Goal: Task Accomplishment & Management: Complete application form

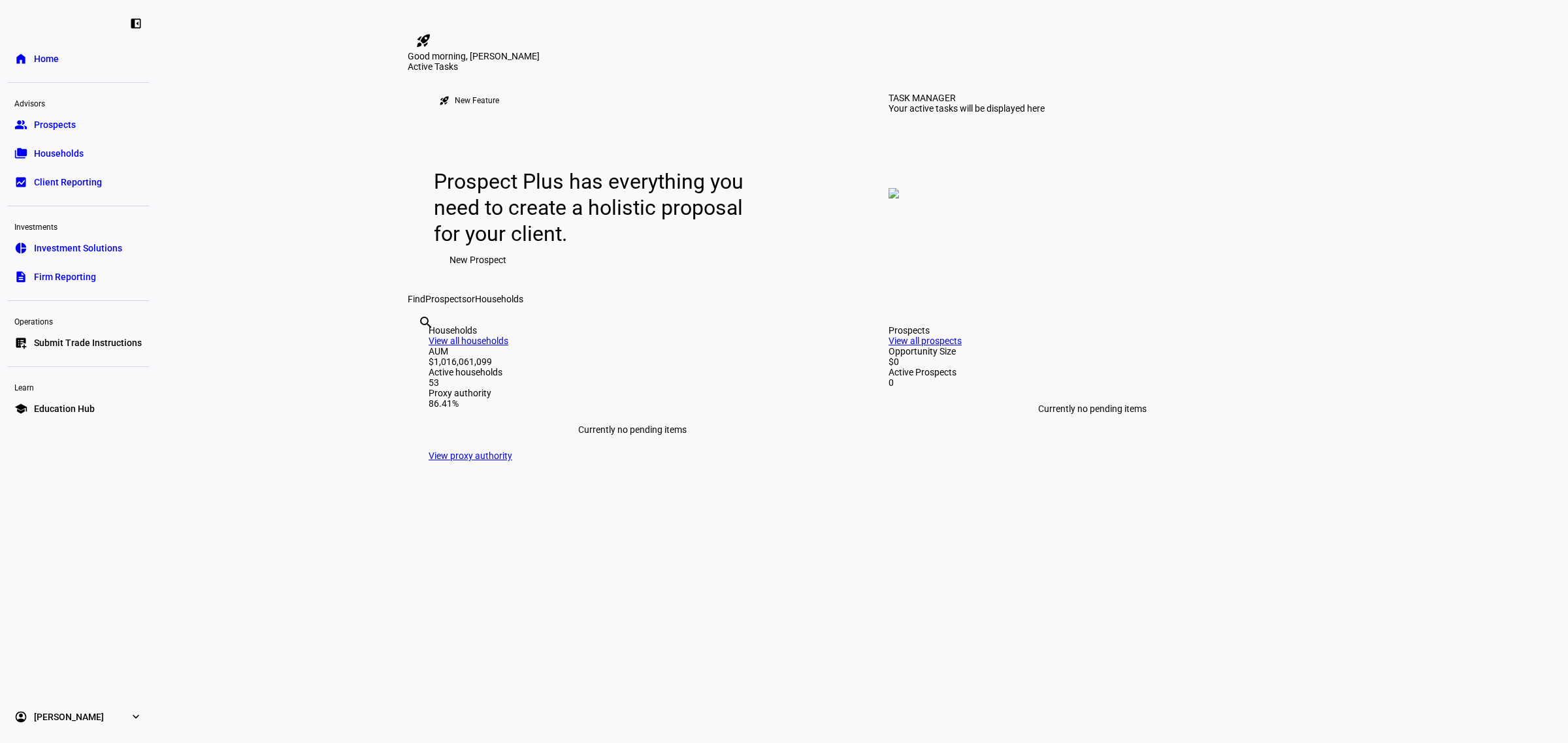
click at [82, 340] on span "Submit Trade Instructions" at bounding box center [88, 343] width 108 height 13
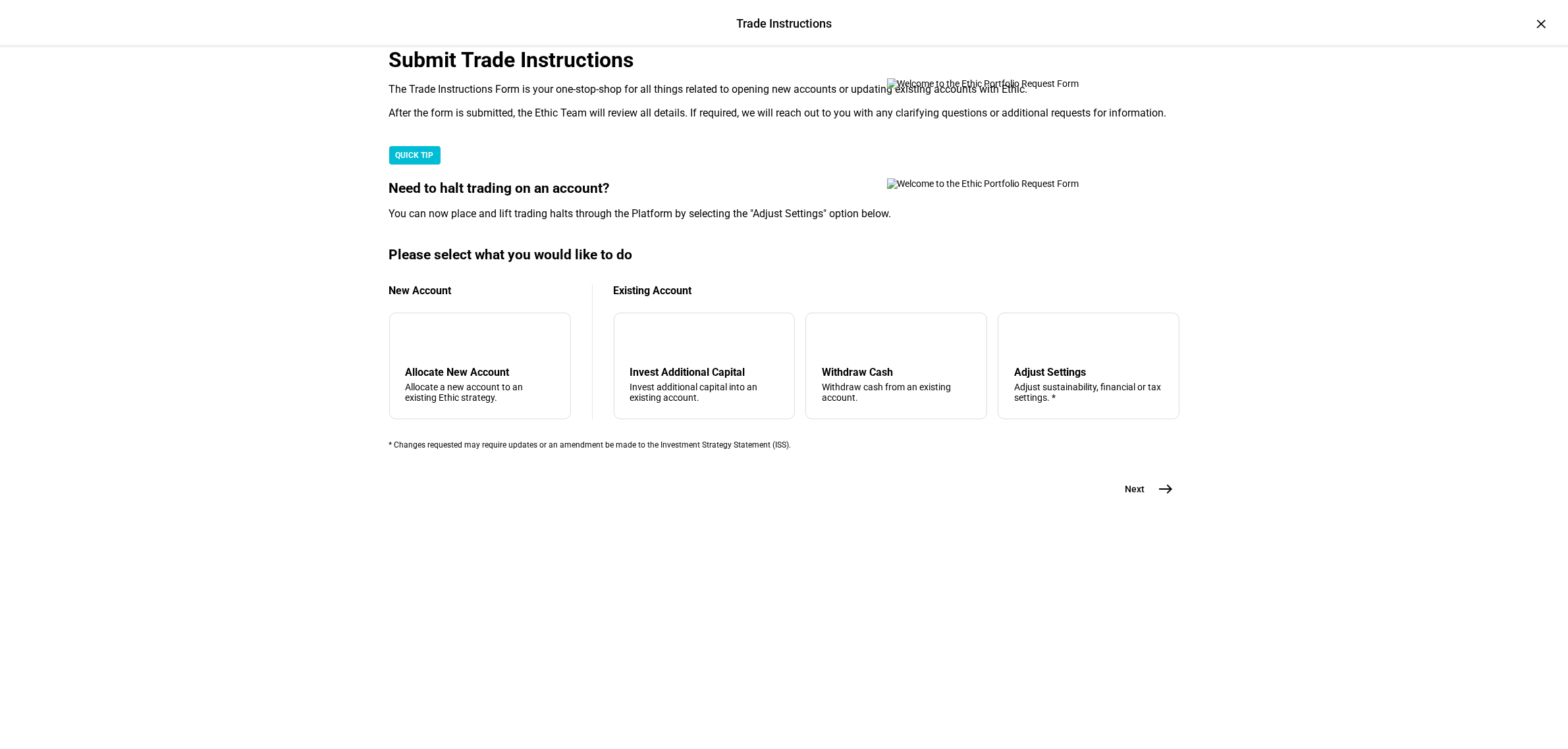
click at [247, 346] on div "Trade Instructions Trade Instructions × Submit Trade Instructions The Trade Ins…" at bounding box center [784, 374] width 1568 height 749
drag, startPoint x: 660, startPoint y: 478, endPoint x: 838, endPoint y: 344, distance: 222.8
click at [838, 344] on mat-card "Please select what you would like to do New Account add Allocate New Account Al…" at bounding box center [784, 348] width 790 height 203
click at [824, 420] on div "arrow_upward Withdraw Cash Withdraw cash from an existing account." at bounding box center [897, 366] width 182 height 107
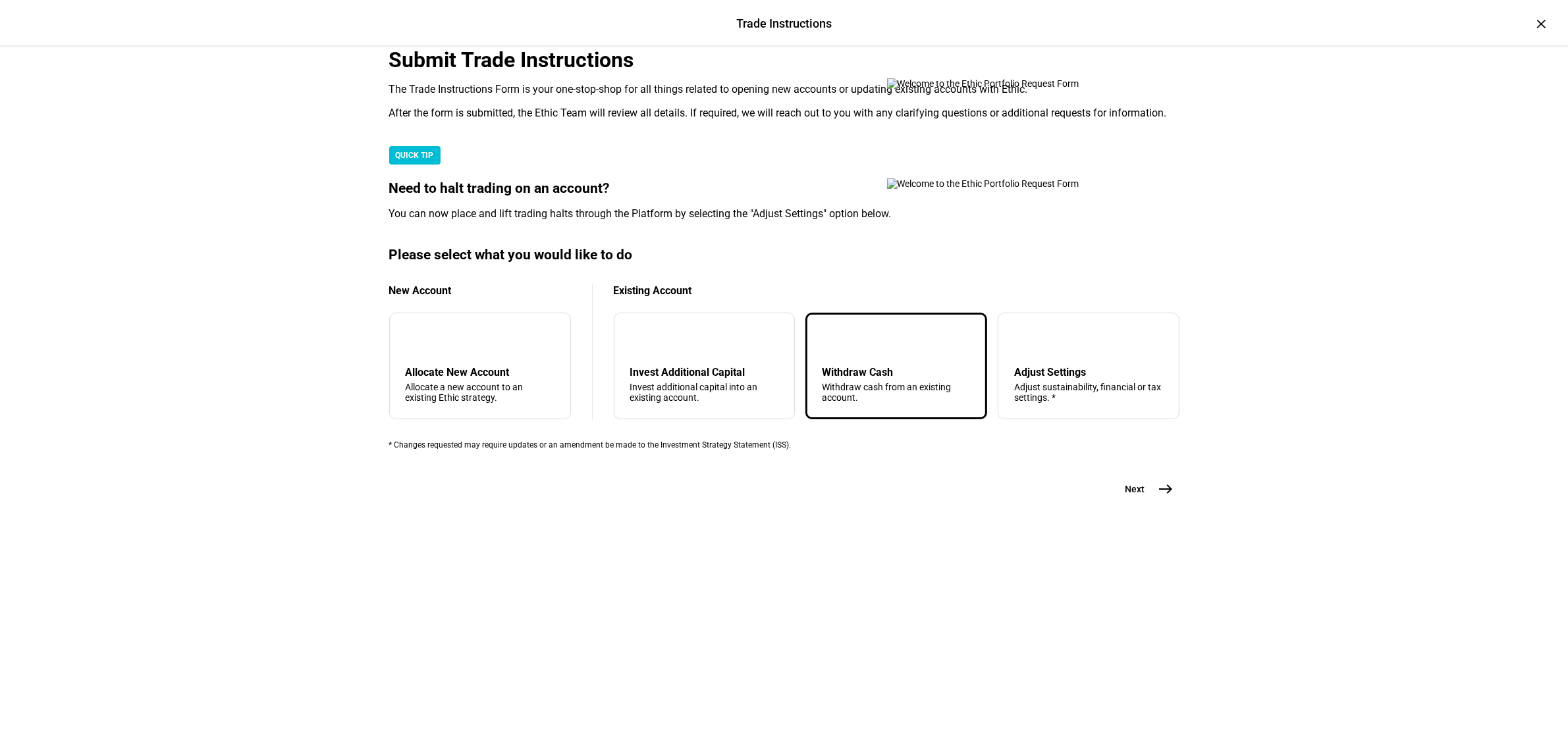
click at [1159, 497] on mat-icon "east" at bounding box center [1166, 489] width 16 height 16
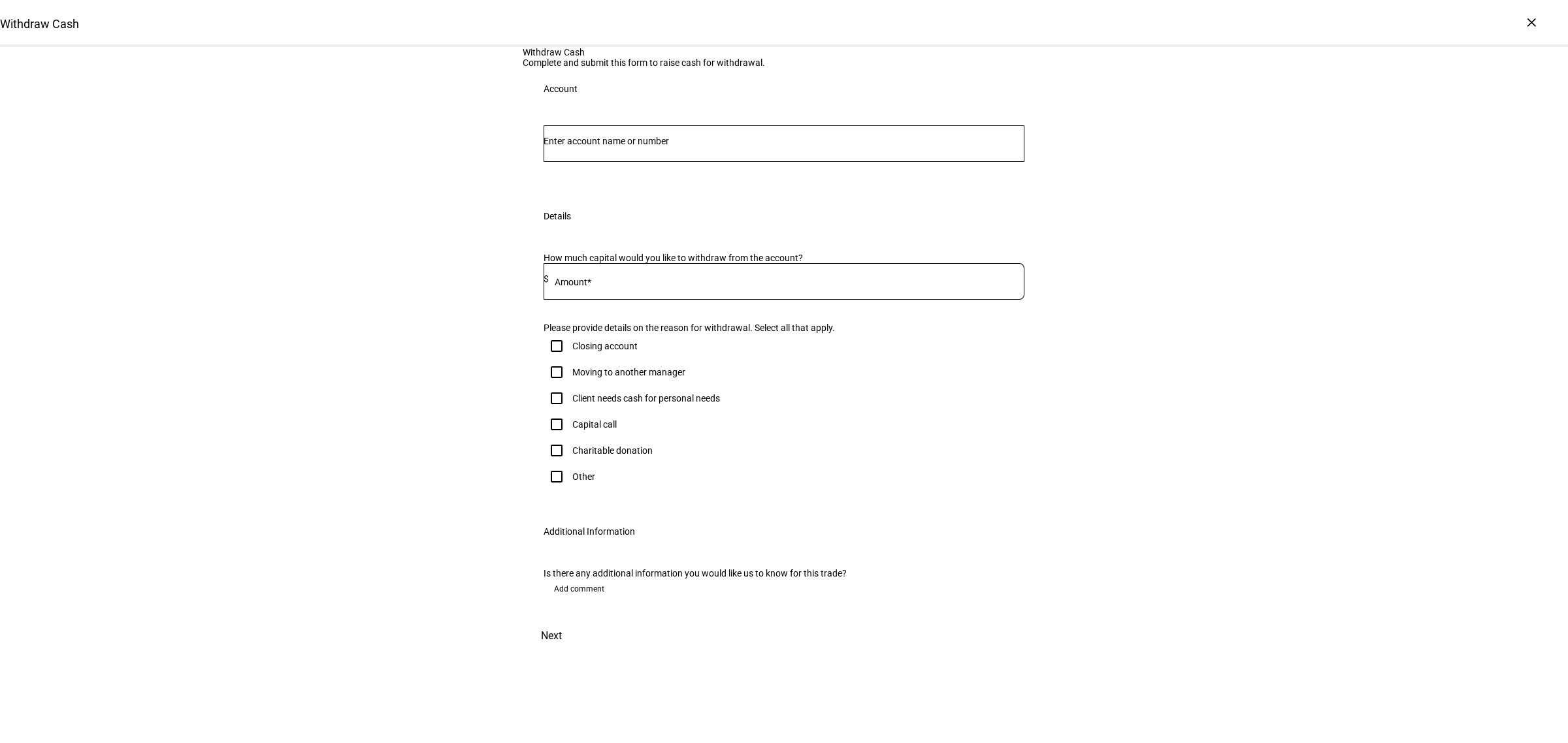
drag, startPoint x: 340, startPoint y: 305, endPoint x: 662, endPoint y: 278, distance: 323.1
click at [339, 304] on div "Withdraw Cash Complete and submit this form to raise cash for withdrawal. Accou…" at bounding box center [784, 349] width 1568 height 605
click at [672, 146] on input "Number" at bounding box center [783, 141] width 481 height 10
type input "9248"
click at [639, 348] on span "Individual 9248" at bounding box center [599, 354] width 79 height 12
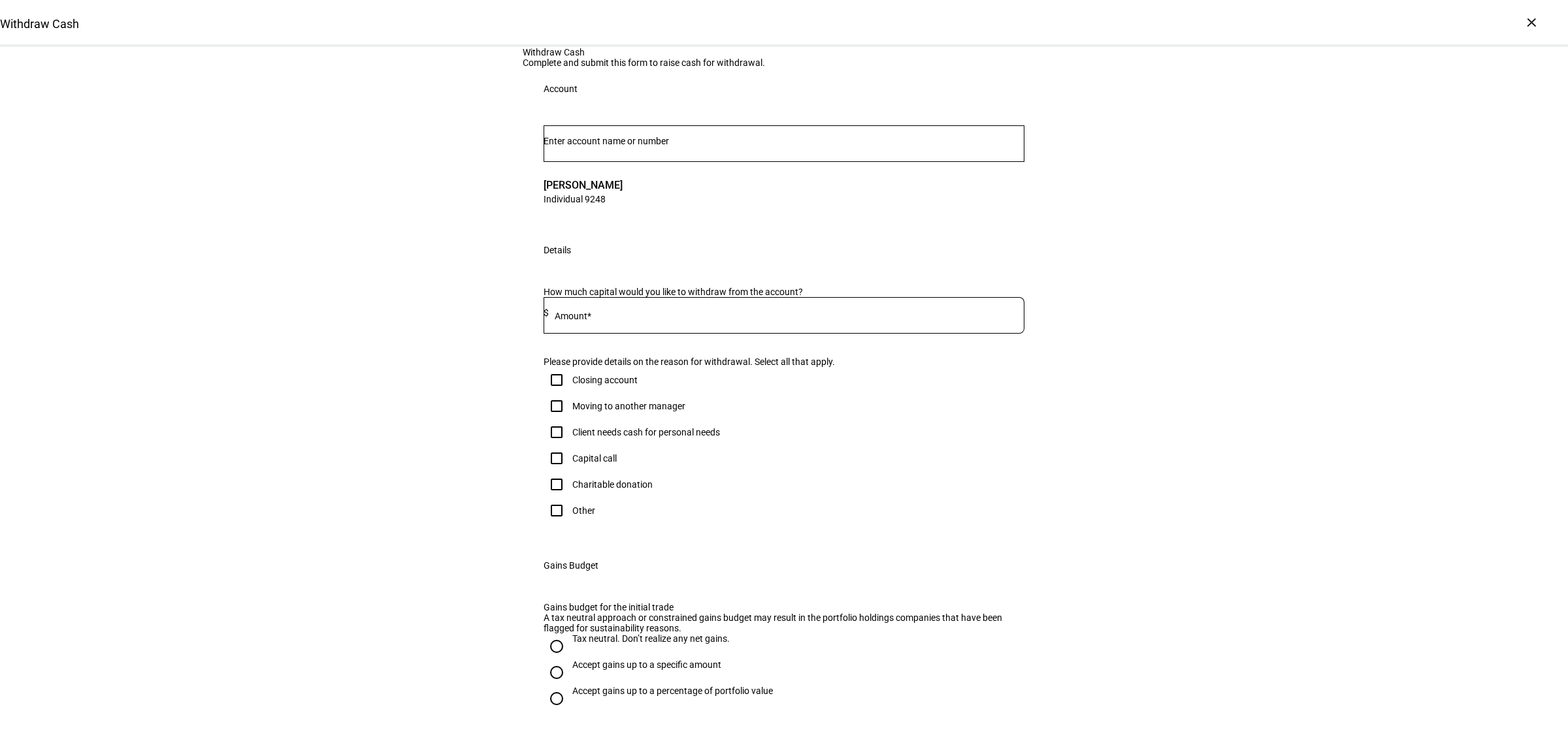
click at [1207, 394] on div "Withdraw Cash Complete and submit this form to raise cash for withdrawal. Accou…" at bounding box center [784, 465] width 1568 height 837
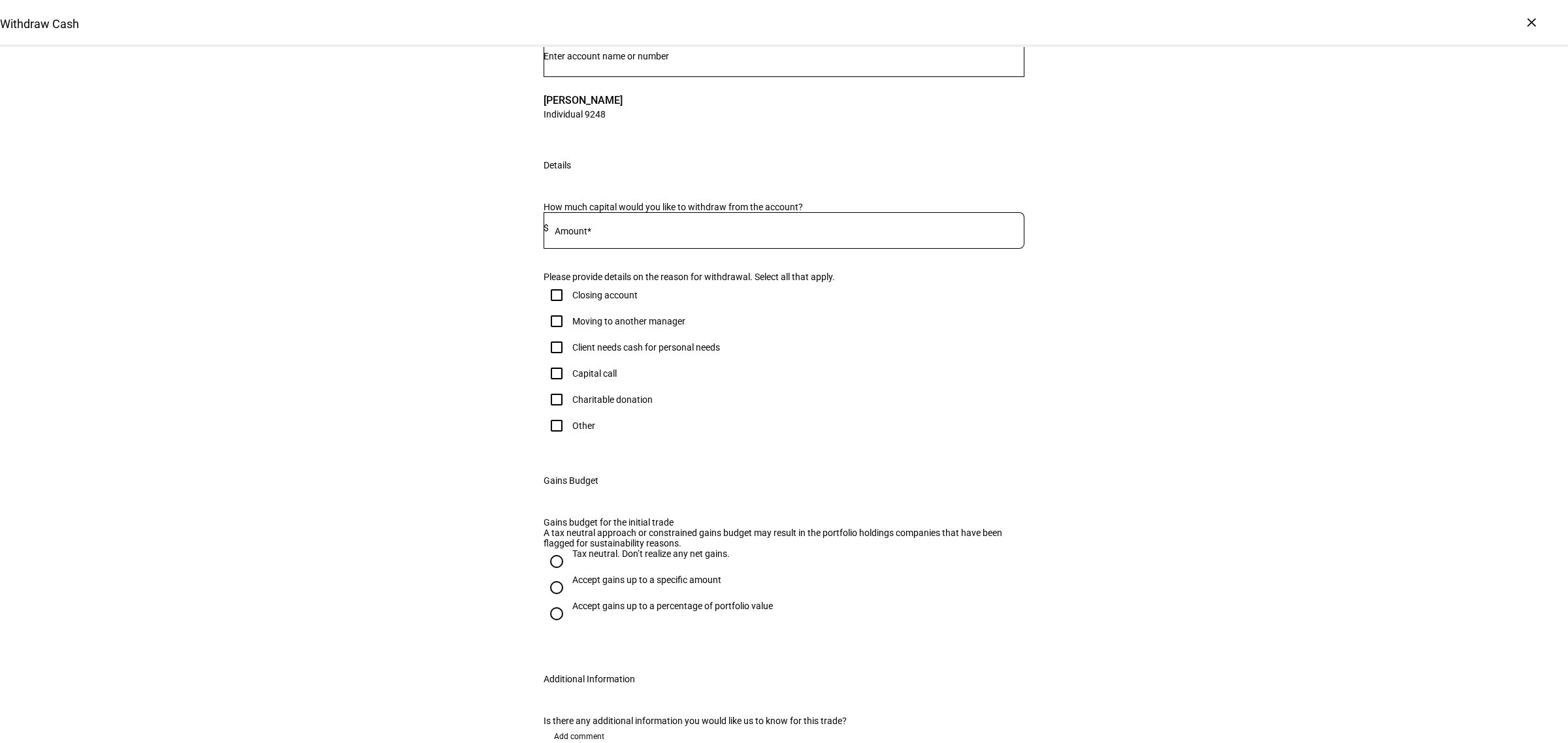
scroll to position [163, 0]
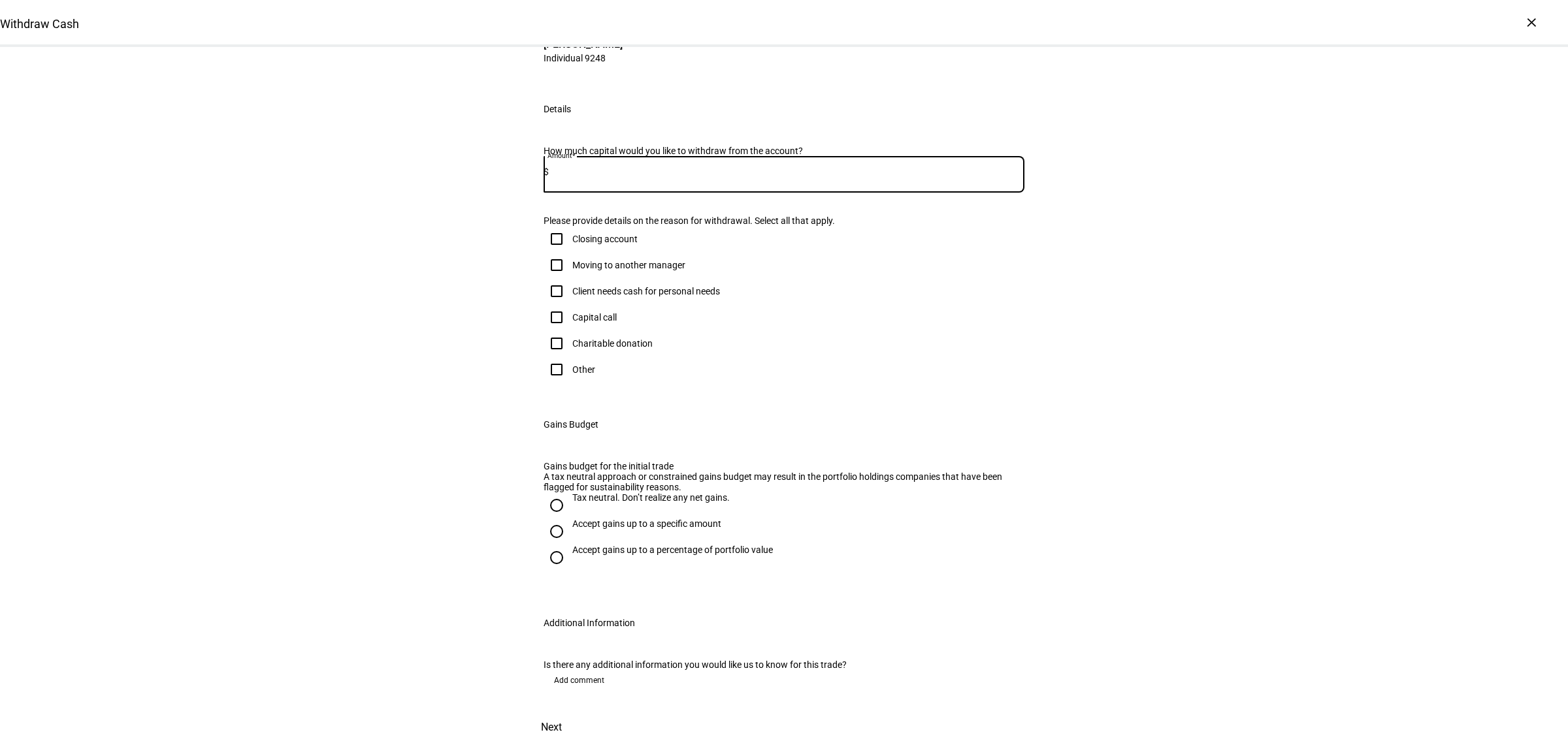
click at [665, 177] on input at bounding box center [787, 172] width 476 height 10
type input "459,000"
click at [1271, 266] on div "Withdraw Cash Complete and submit this form to raise cash for withdrawal. Accou…" at bounding box center [784, 325] width 1568 height 837
click at [547, 383] on input "Other" at bounding box center [556, 369] width 26 height 26
checkbox input "true"
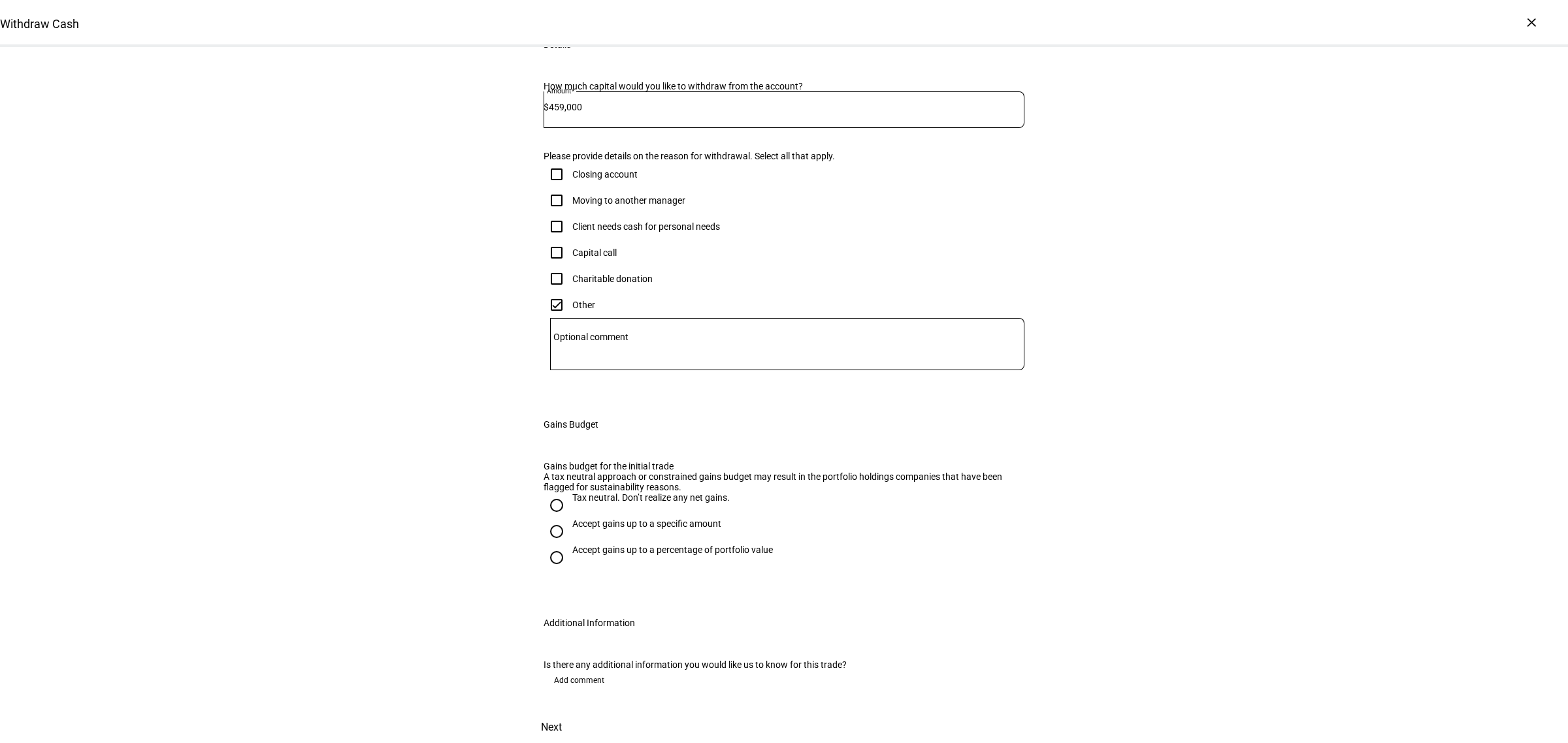
click at [1330, 456] on div "Withdraw Cash Complete and submit this form to raise cash for withdrawal. Accou…" at bounding box center [784, 292] width 1568 height 902
click at [1240, 346] on div "Withdraw Cash Complete and submit this form to raise cash for withdrawal. Accou…" at bounding box center [784, 292] width 1568 height 902
click at [547, 518] on input "Accept gains up to a specific amount" at bounding box center [556, 531] width 26 height 26
radio input "true"
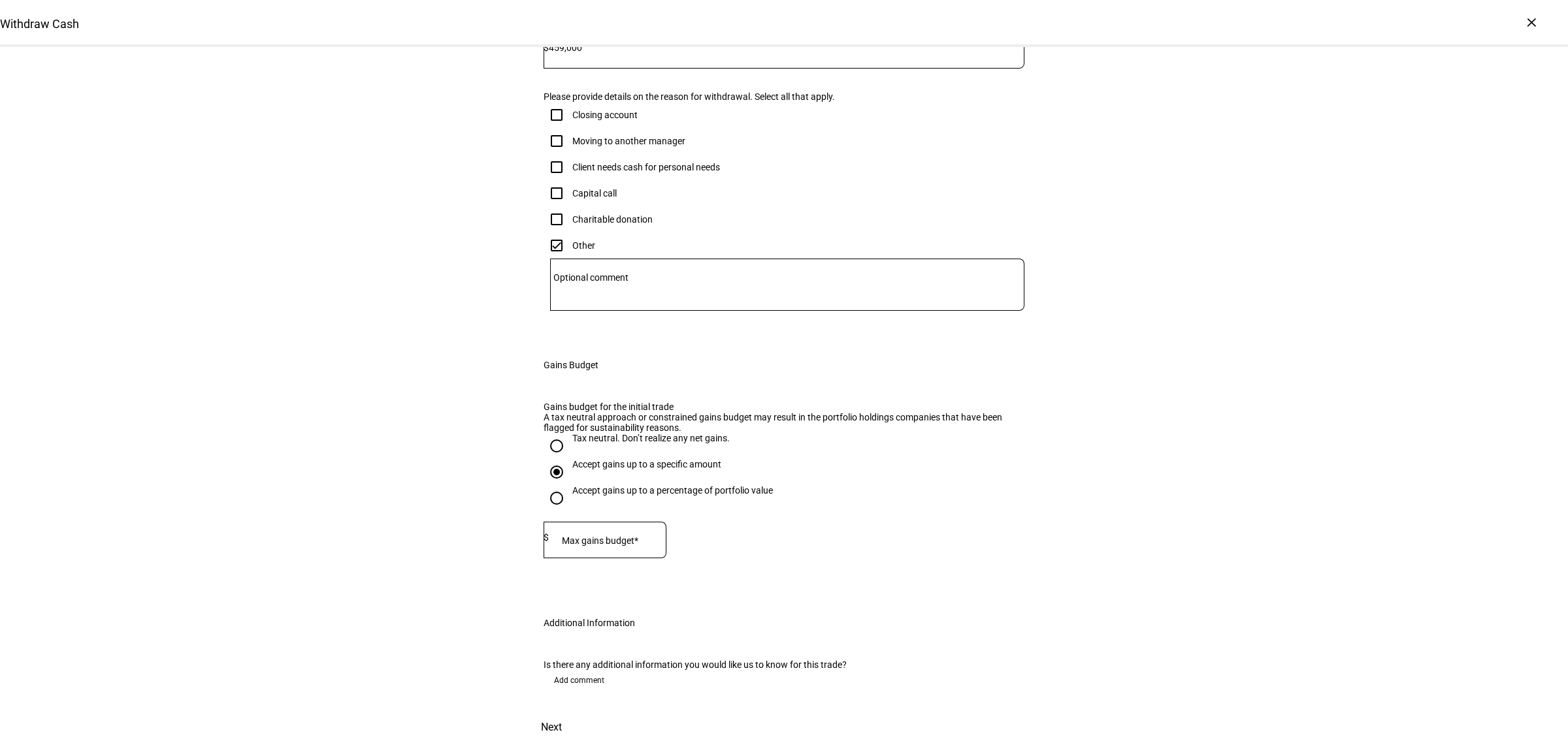
click at [580, 536] on mat-label "Max gains budget*" at bounding box center [600, 540] width 77 height 10
type input "114,735"
drag, startPoint x: 1041, startPoint y: 331, endPoint x: 1291, endPoint y: 383, distance: 255.4
click at [1041, 331] on div "Withdraw Cash Complete and submit this form to raise cash for withdrawal. Accou…" at bounding box center [784, 262] width 1568 height 961
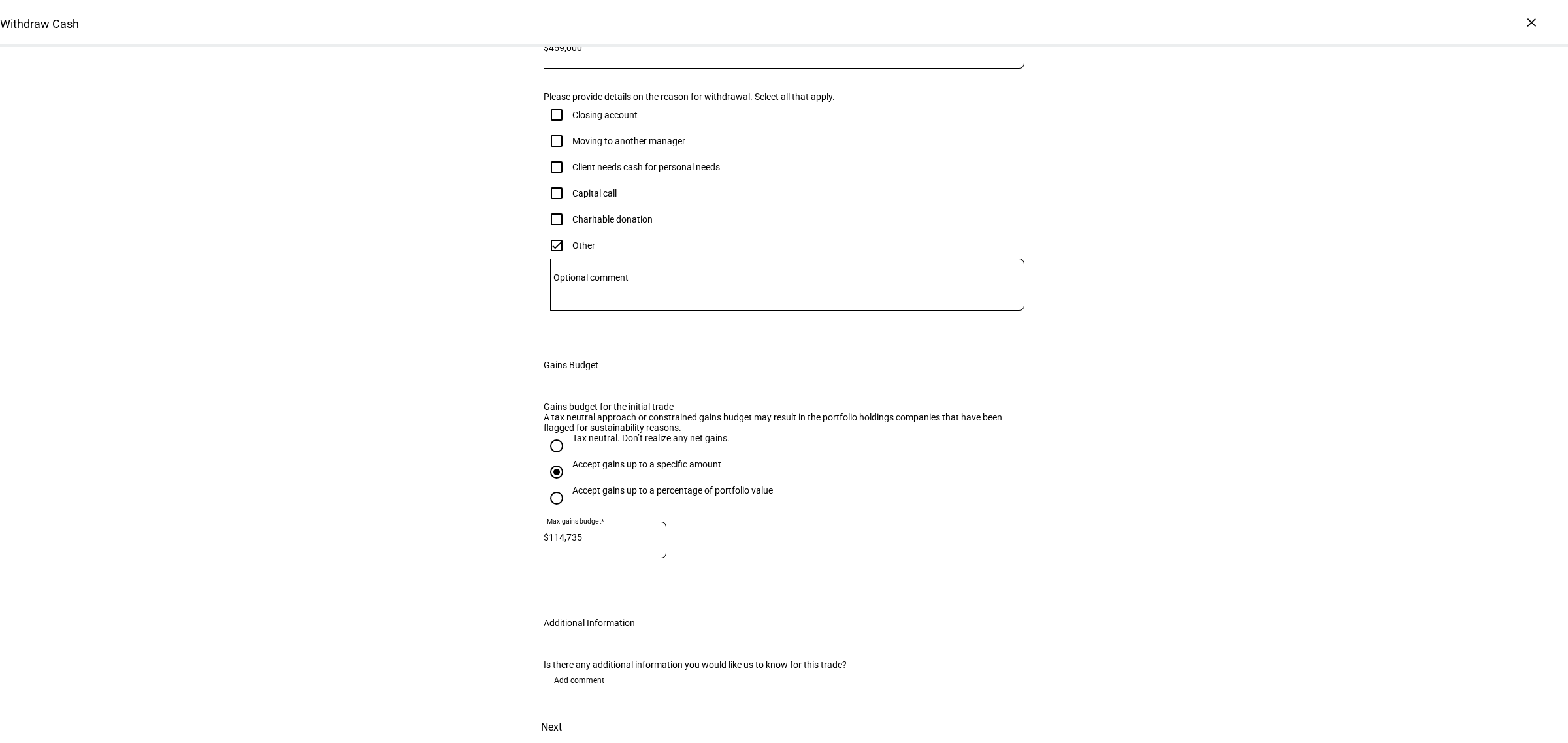
click at [1262, 377] on div "Withdraw Cash Complete and submit this form to raise cash for withdrawal. Accou…" at bounding box center [784, 262] width 1568 height 961
click at [562, 712] on span "Next" at bounding box center [552, 727] width 21 height 31
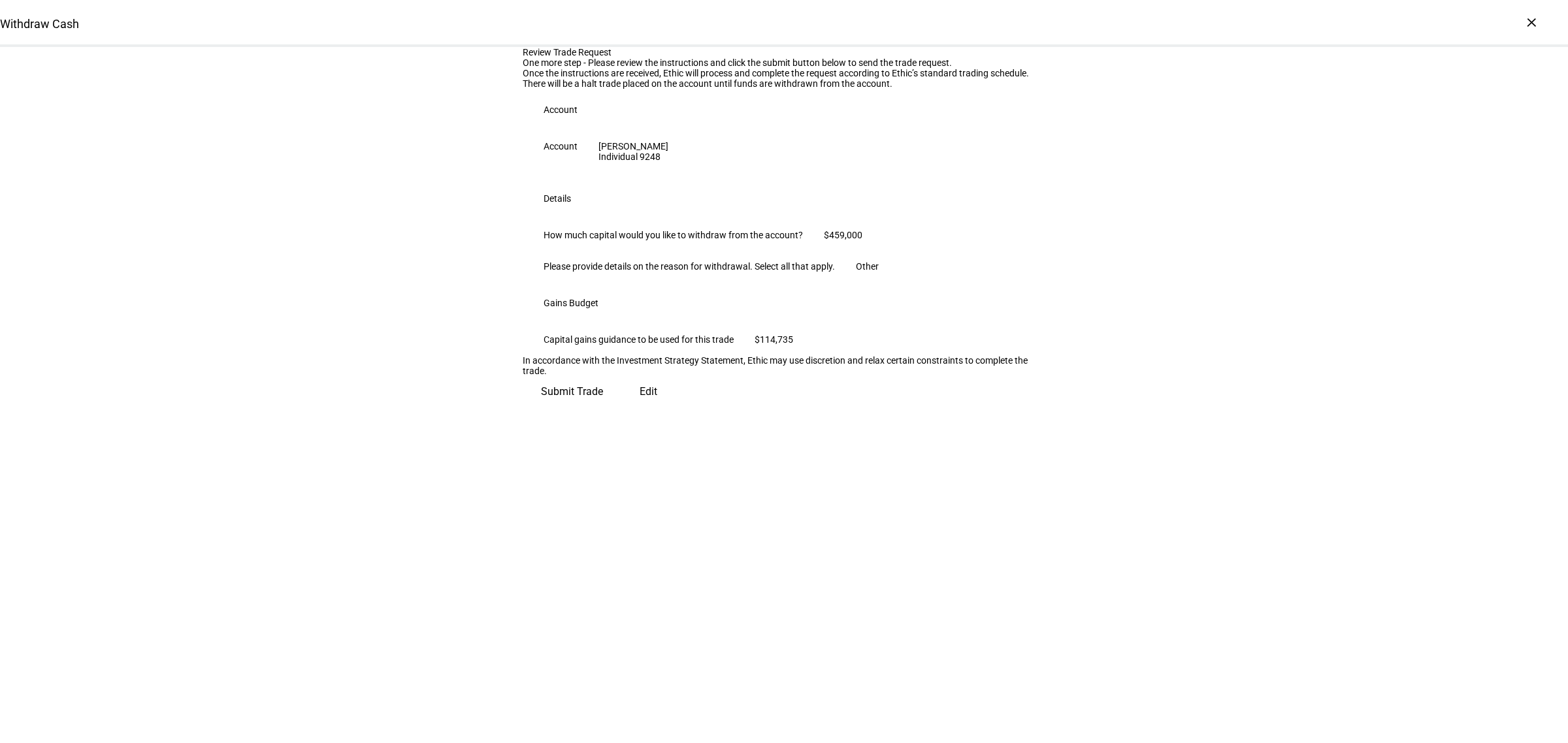
scroll to position [0, 0]
click at [603, 403] on span "Submit Trade" at bounding box center [572, 386] width 62 height 31
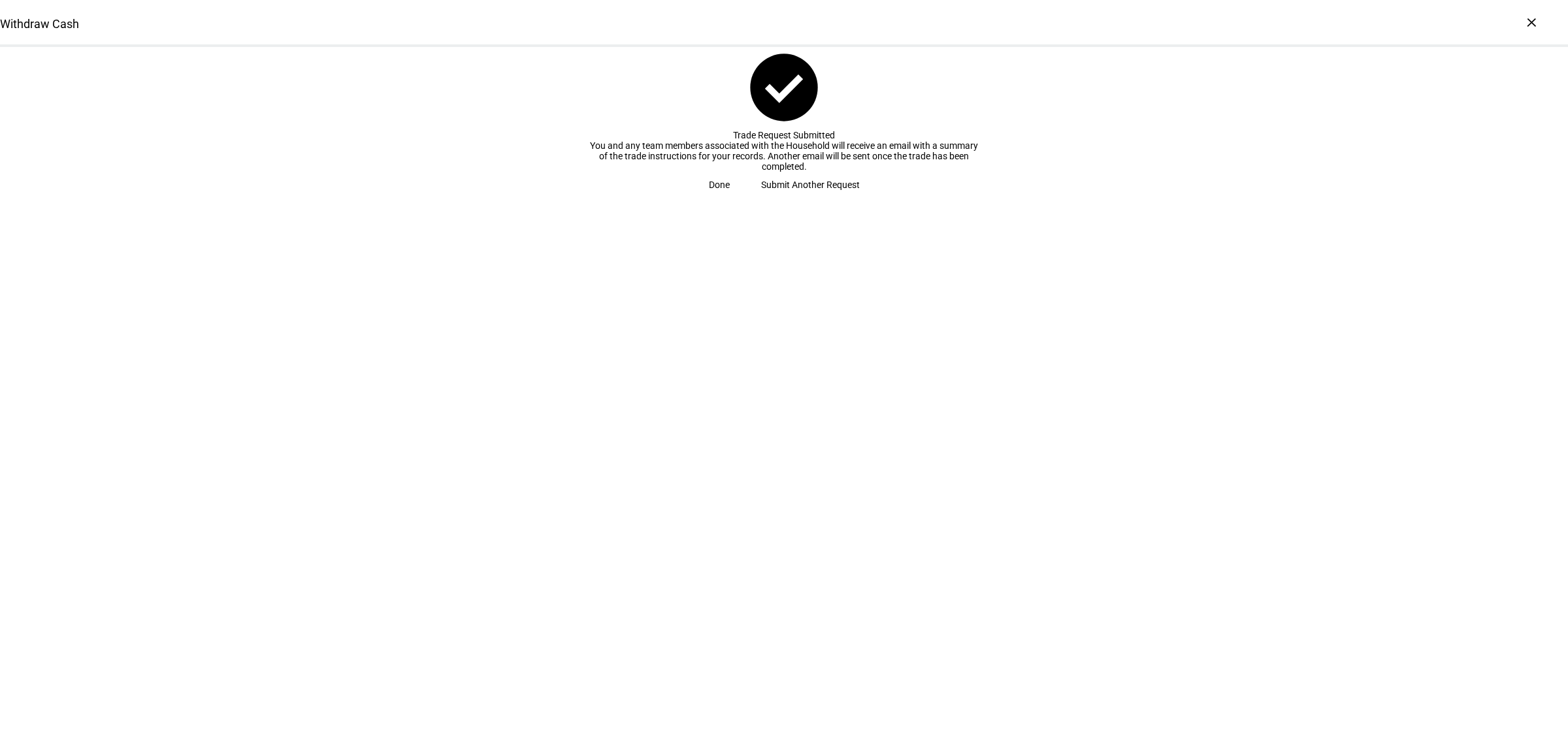
click at [792, 198] on span "Submit Another Request" at bounding box center [810, 185] width 99 height 26
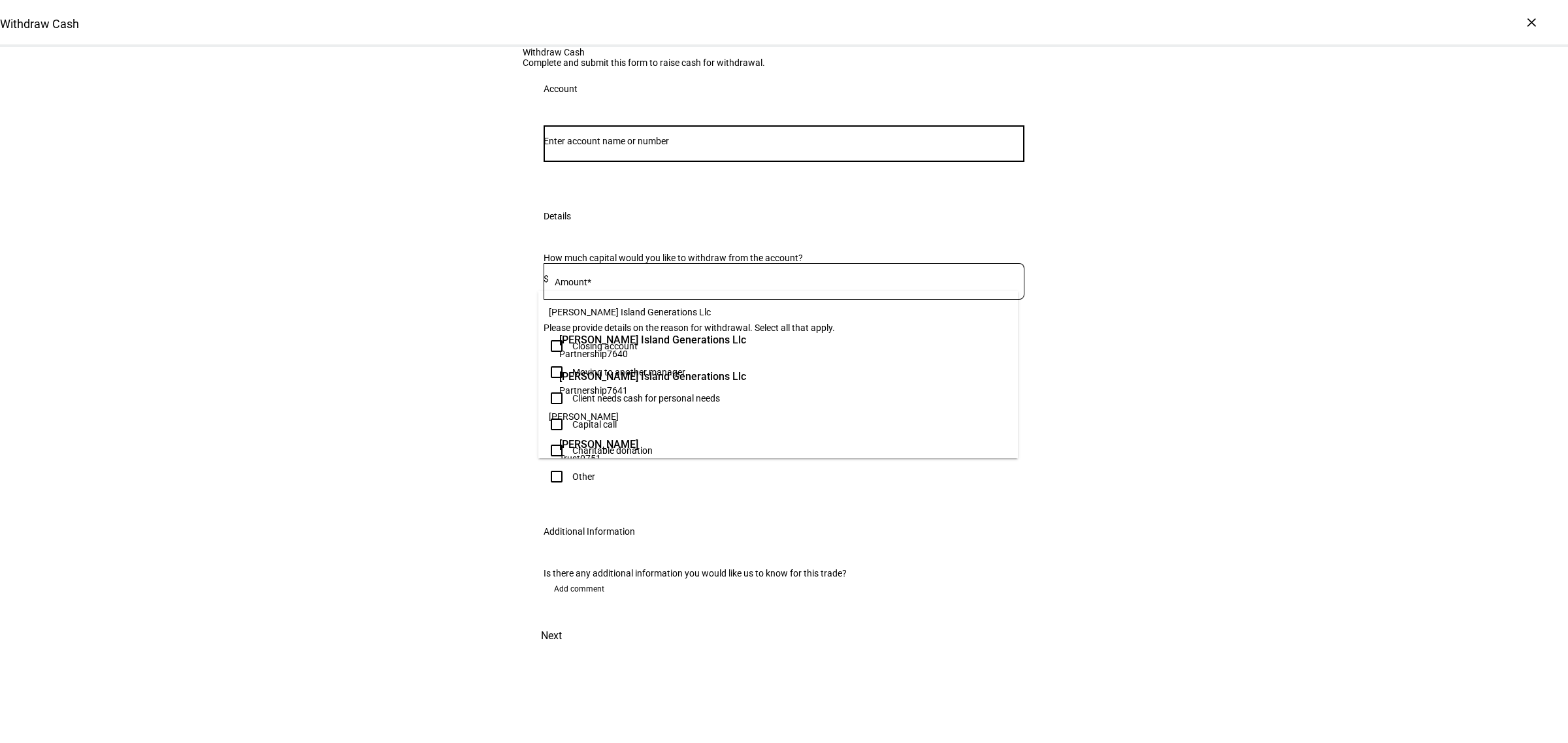
click at [641, 146] on input "Number" at bounding box center [783, 141] width 481 height 10
click at [794, 146] on input "Number" at bounding box center [783, 141] width 481 height 10
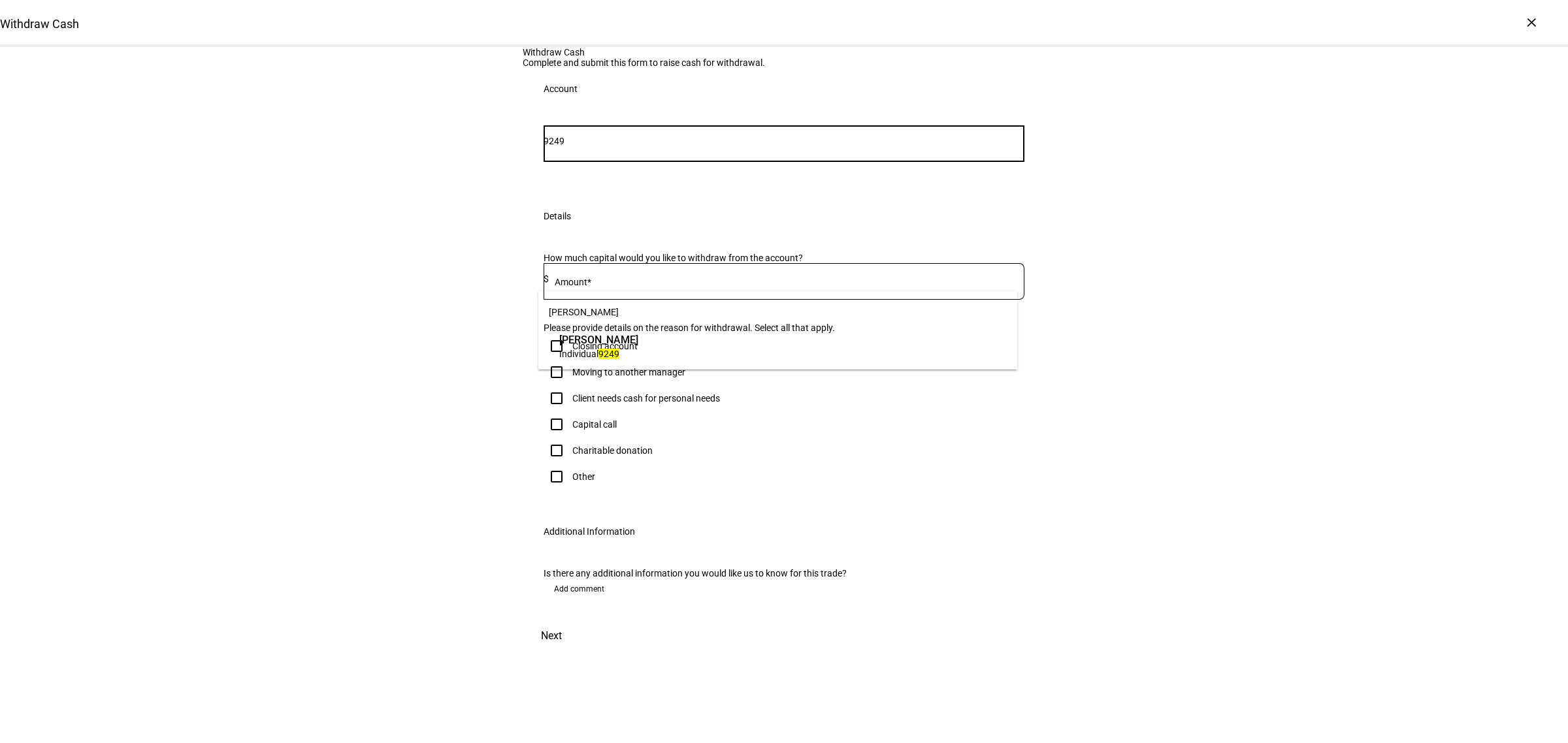
type input "9249"
click at [639, 340] on span "[PERSON_NAME]" at bounding box center [599, 340] width 79 height 15
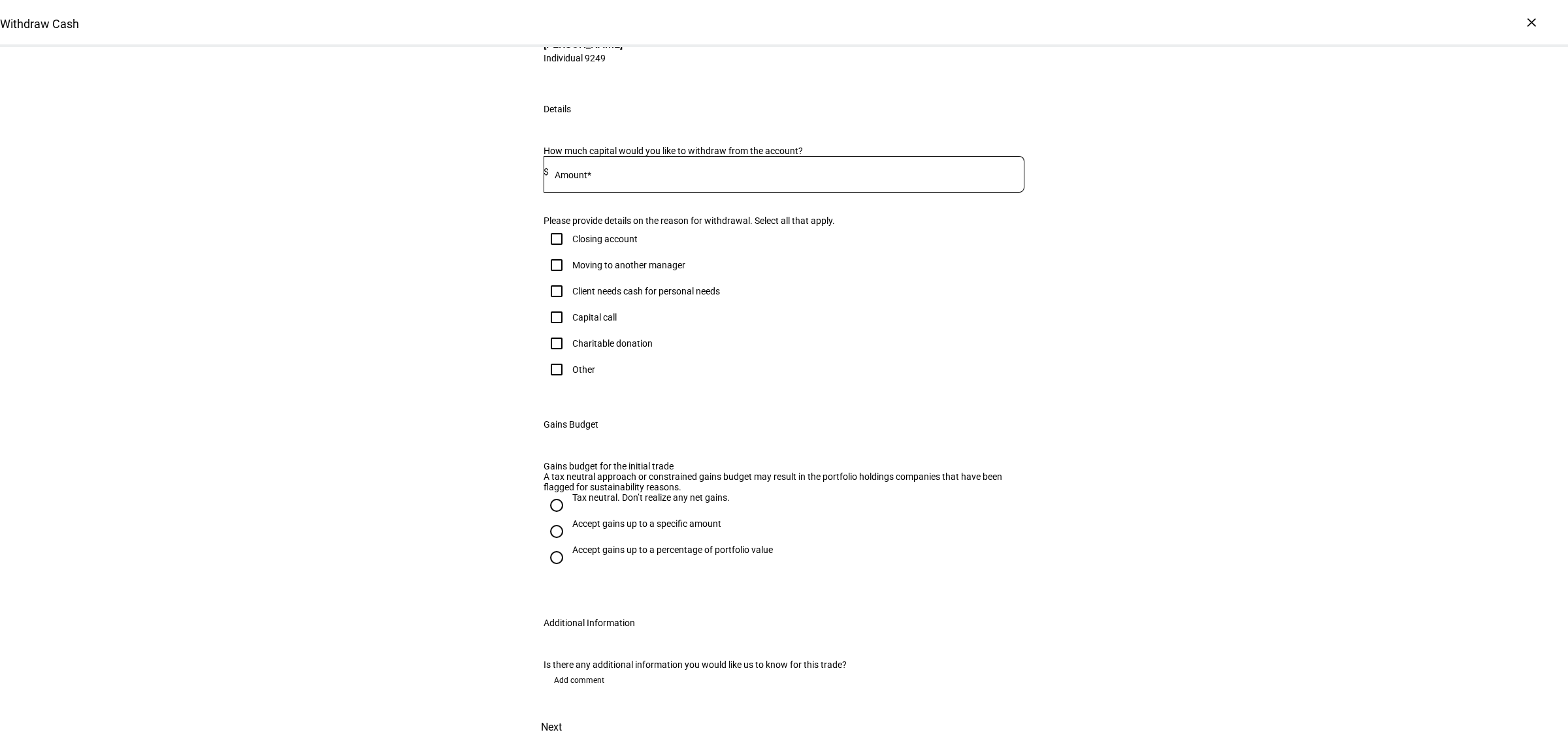
scroll to position [163, 0]
click at [805, 193] on div at bounding box center [787, 174] width 476 height 37
type input "62,000"
click at [1220, 263] on div "Withdraw Cash Complete and submit this form to raise cash for withdrawal. Accou…" at bounding box center [784, 325] width 1568 height 837
click at [544, 383] on input "Other" at bounding box center [556, 369] width 26 height 26
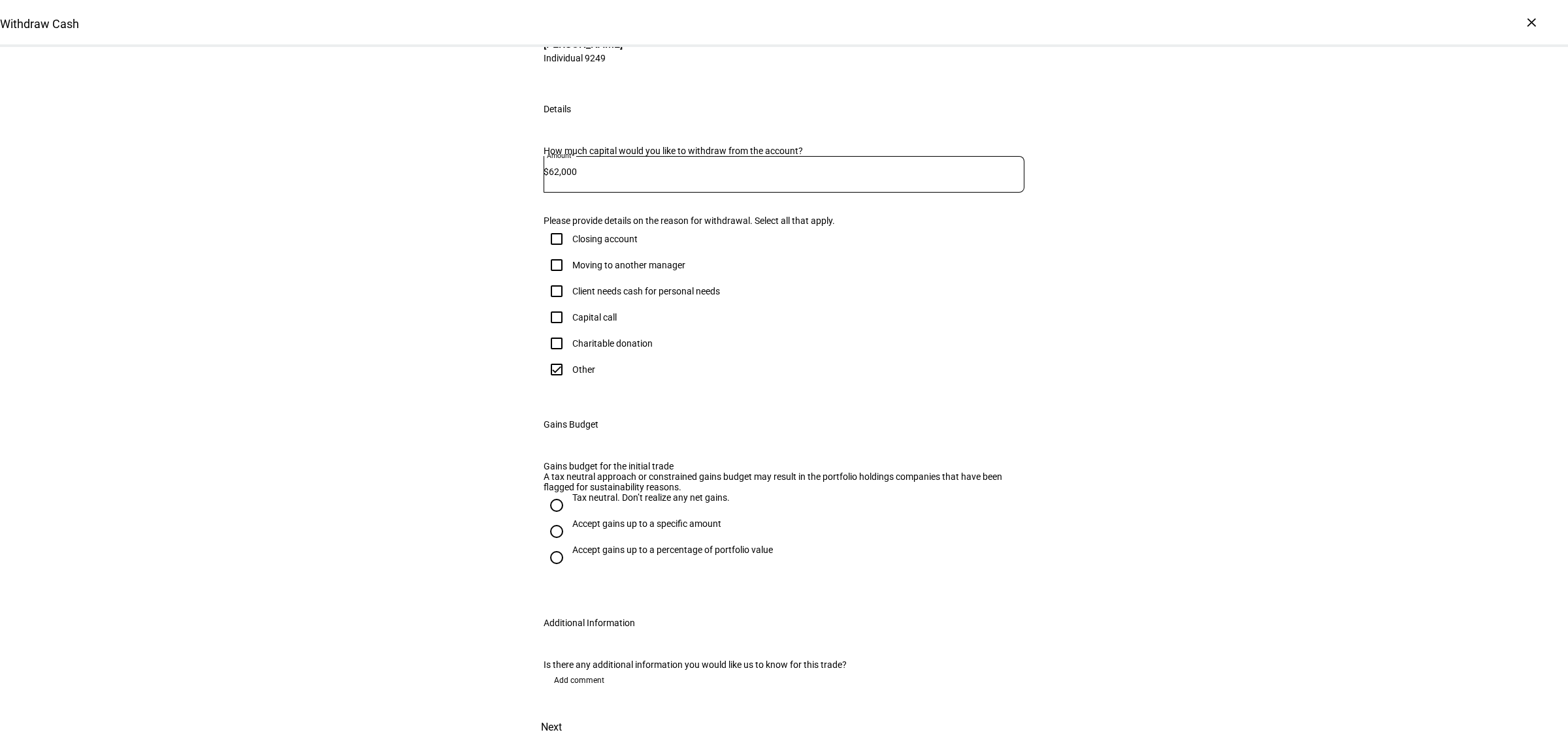
checkbox input "true"
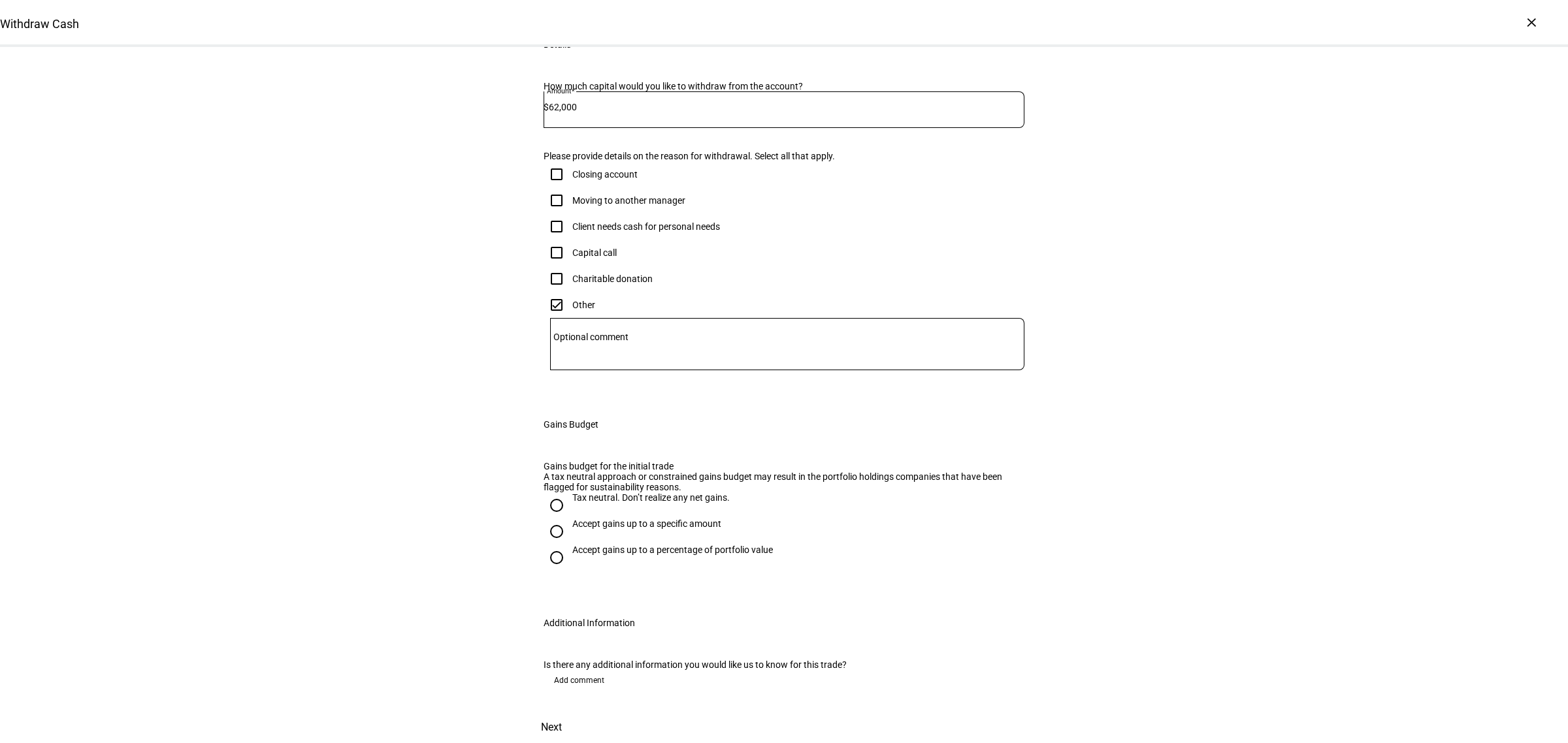
scroll to position [505, 0]
click at [549, 518] on input "Accept gains up to a specific amount" at bounding box center [556, 531] width 26 height 26
radio input "true"
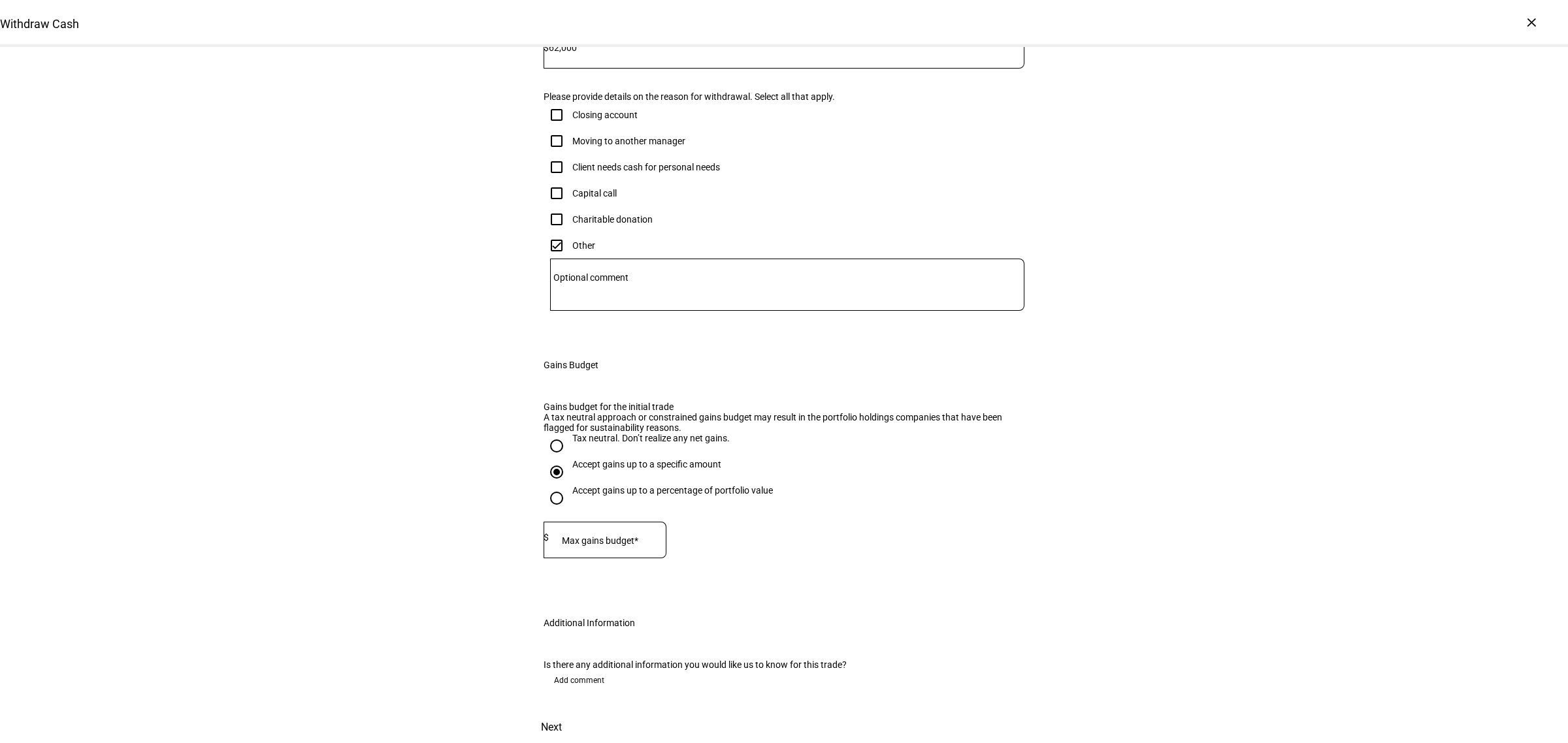
click at [627, 532] on input at bounding box center [607, 537] width 118 height 10
click at [626, 536] on mat-label "Max gains budget*" at bounding box center [600, 540] width 77 height 10
type input "19,930"
click at [1305, 341] on div "Withdraw Cash Complete and submit this form to raise cash for withdrawal. Accou…" at bounding box center [784, 262] width 1568 height 961
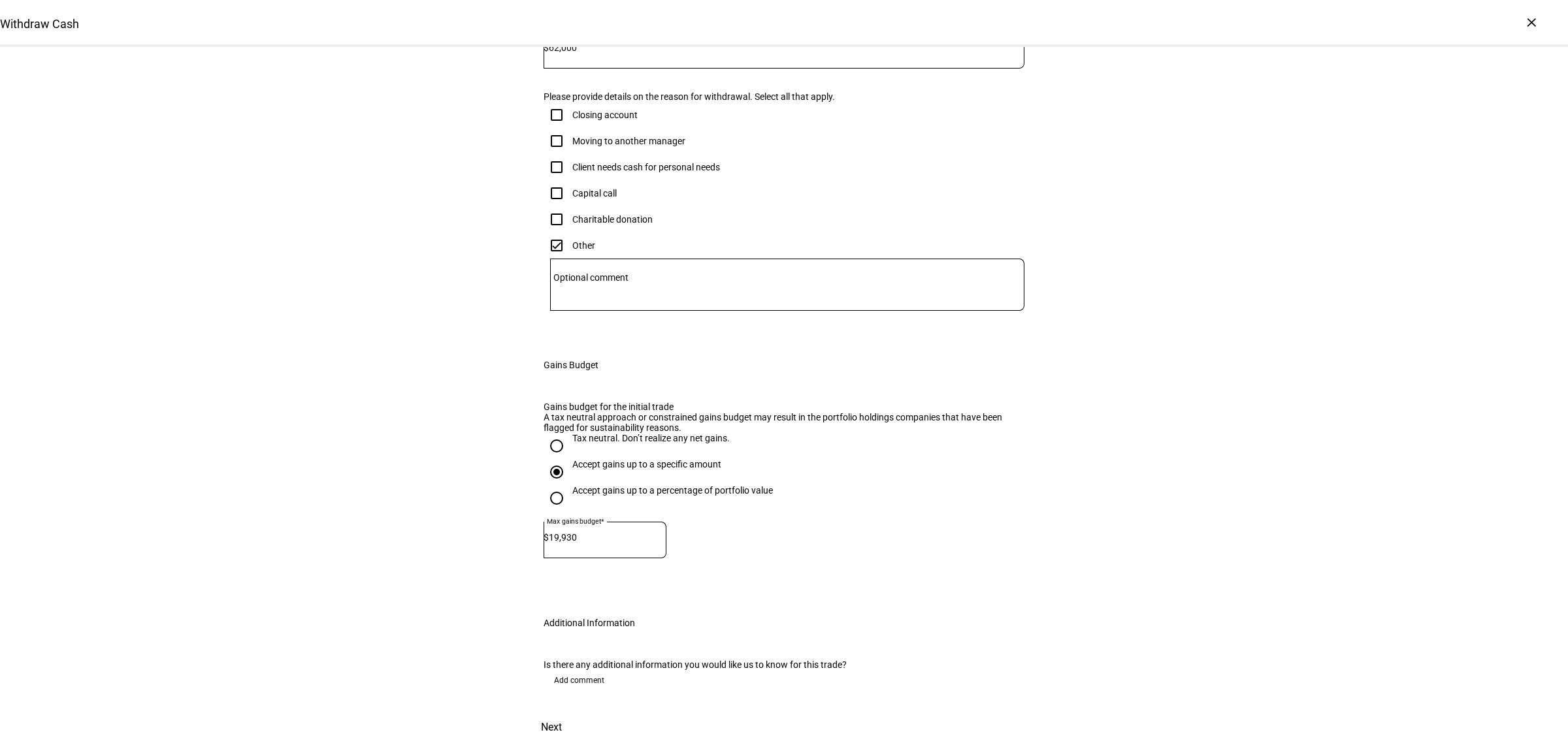
drag, startPoint x: 1015, startPoint y: 696, endPoint x: 1023, endPoint y: 694, distance: 8.2
click at [562, 712] on span "Next" at bounding box center [552, 727] width 21 height 31
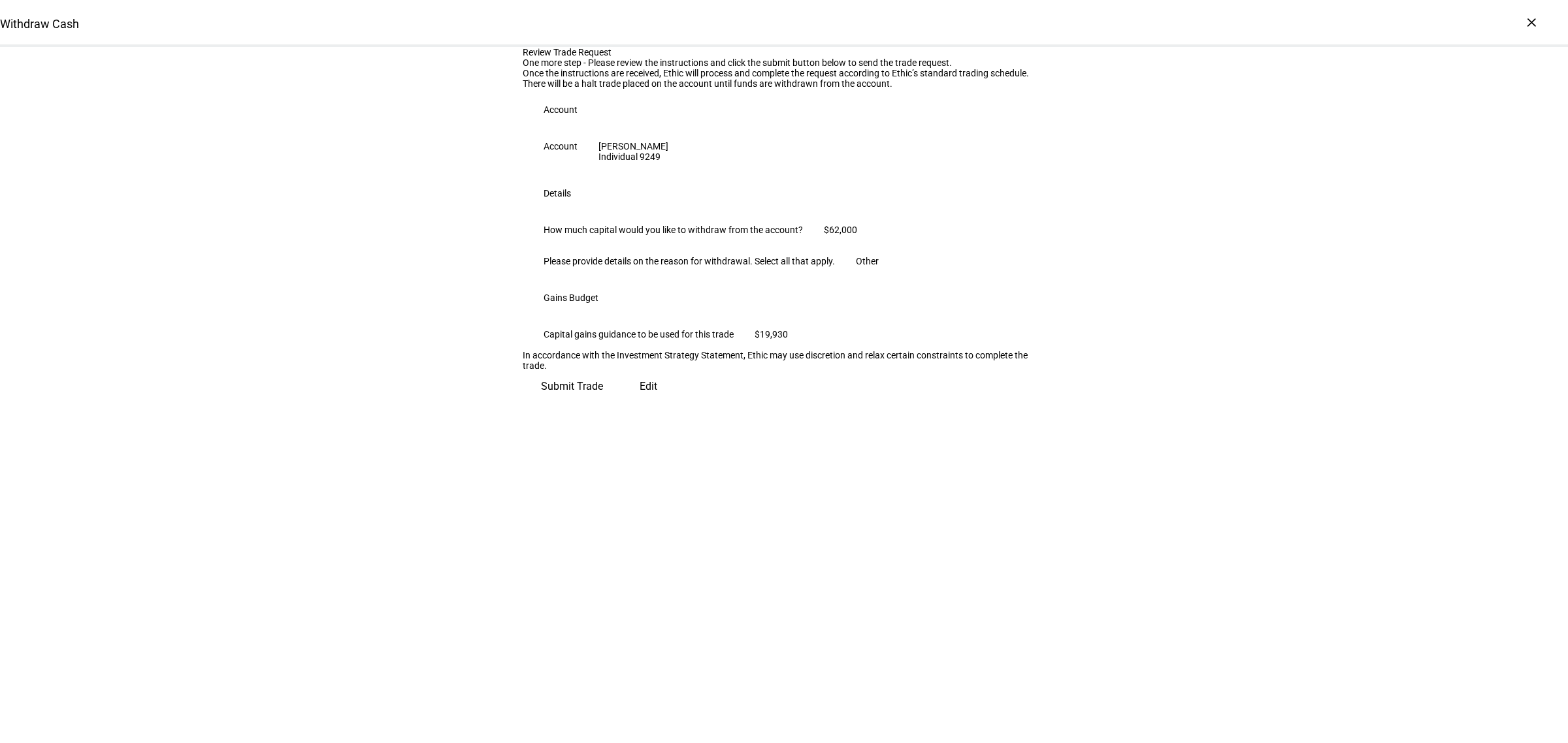
click at [603, 403] on span "Submit Trade" at bounding box center [572, 386] width 62 height 31
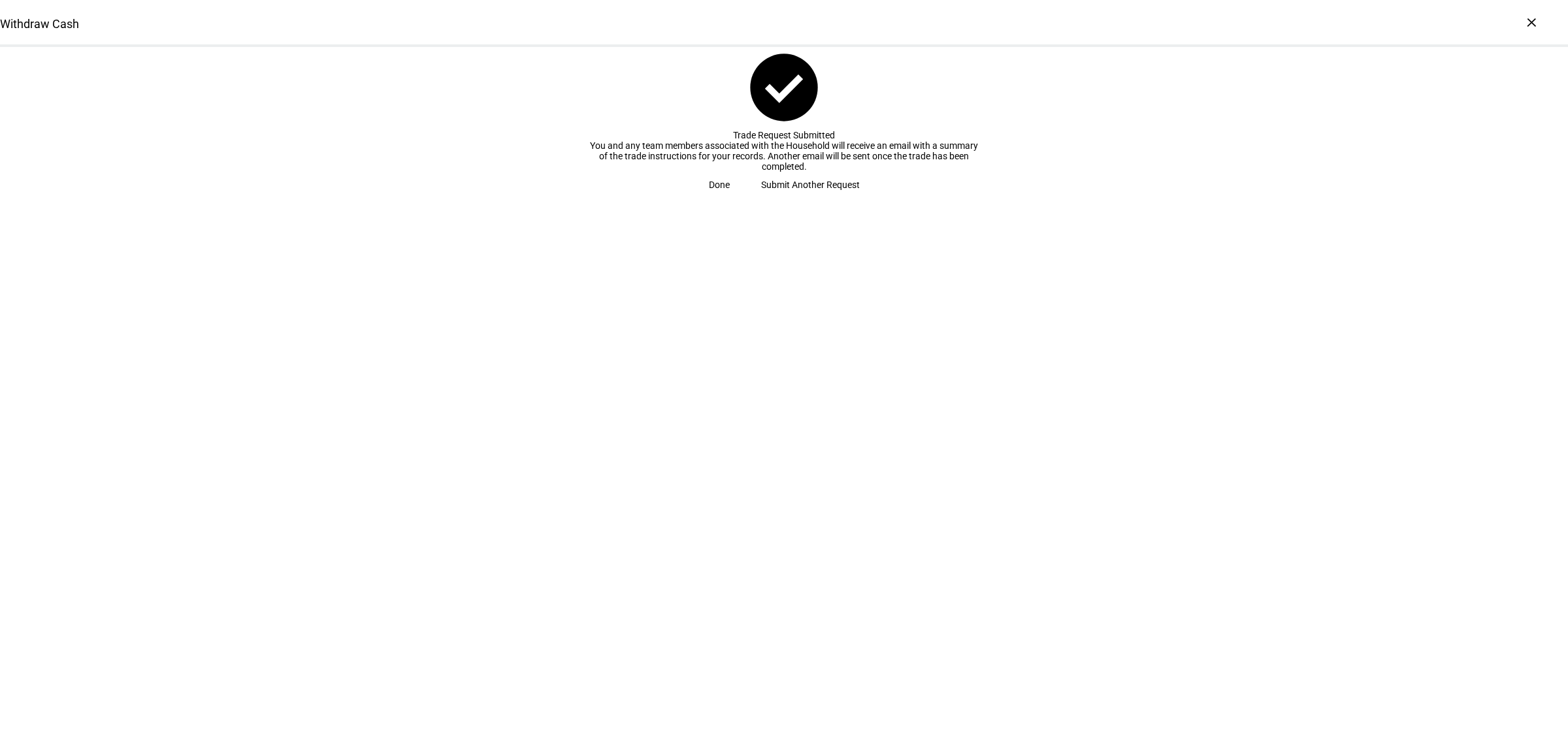
click at [730, 198] on span "Done" at bounding box center [719, 185] width 21 height 26
